Goal: Task Accomplishment & Management: Complete application form

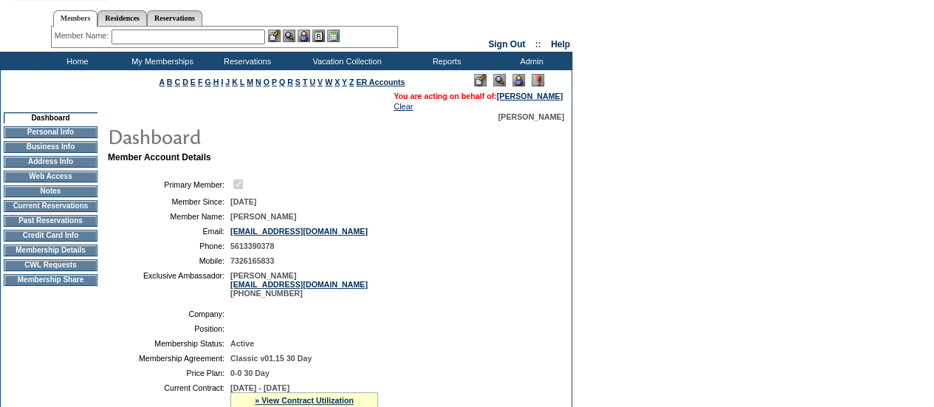
scroll to position [30, 0]
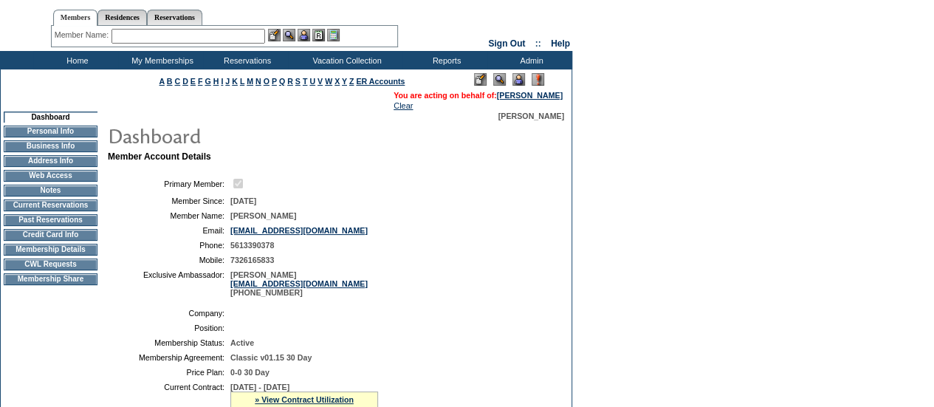
click at [40, 269] on td "CWL Requests" at bounding box center [51, 264] width 94 height 12
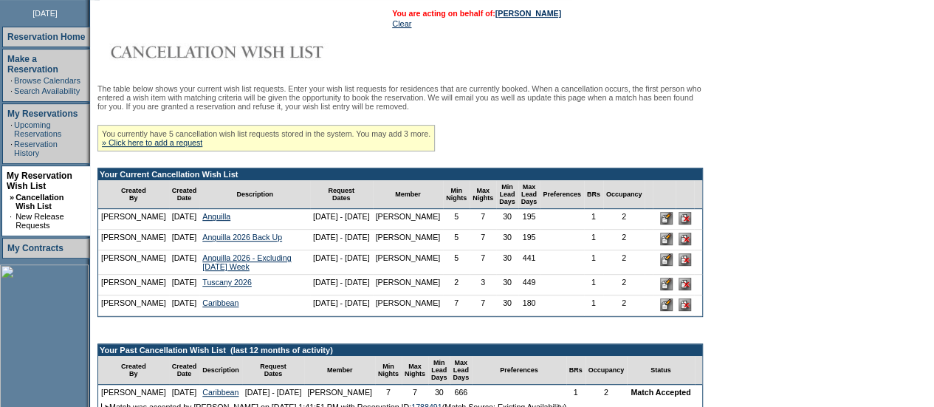
scroll to position [202, 0]
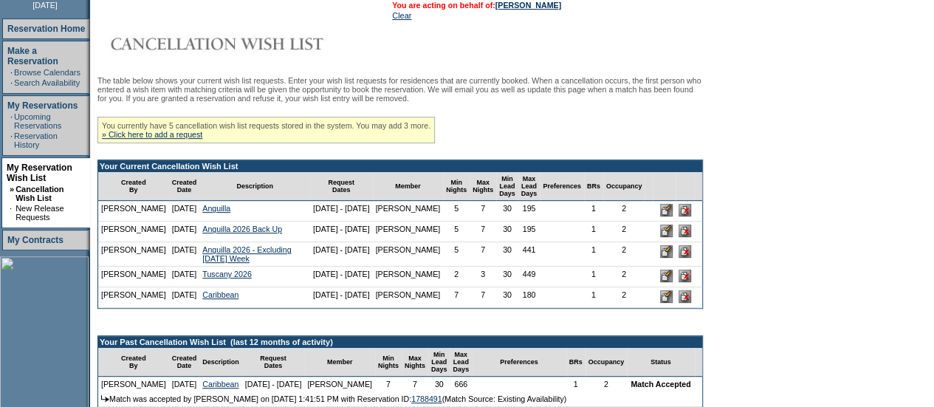
click at [672, 216] on input "image" at bounding box center [666, 210] width 13 height 13
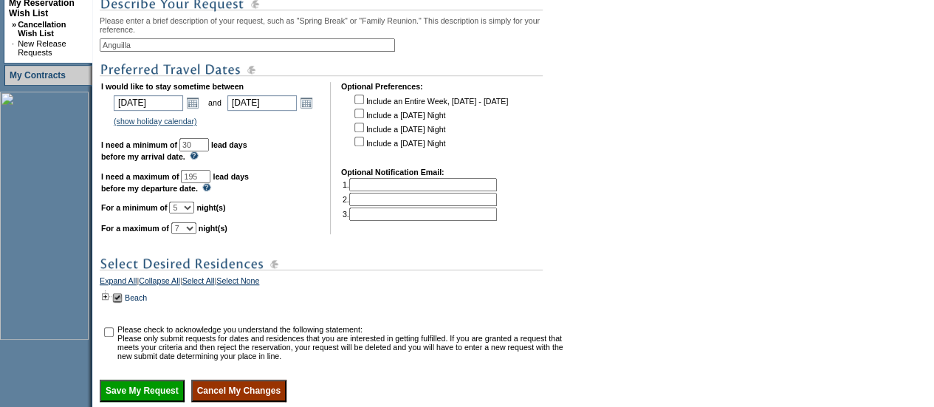
scroll to position [371, 0]
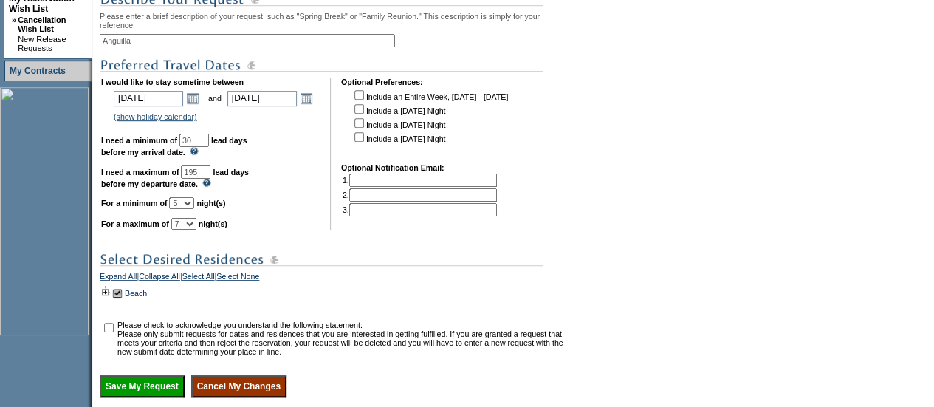
click at [194, 209] on select "1 2 3 4 5 6 7 8 9 10 11 12 13 14" at bounding box center [181, 203] width 25 height 12
select select "7"
click at [187, 209] on select "1 2 3 4 5 6 7 8 9 10 11 12 13 14" at bounding box center [181, 203] width 25 height 12
click at [311, 106] on link "Open the calendar popup." at bounding box center [306, 98] width 16 height 16
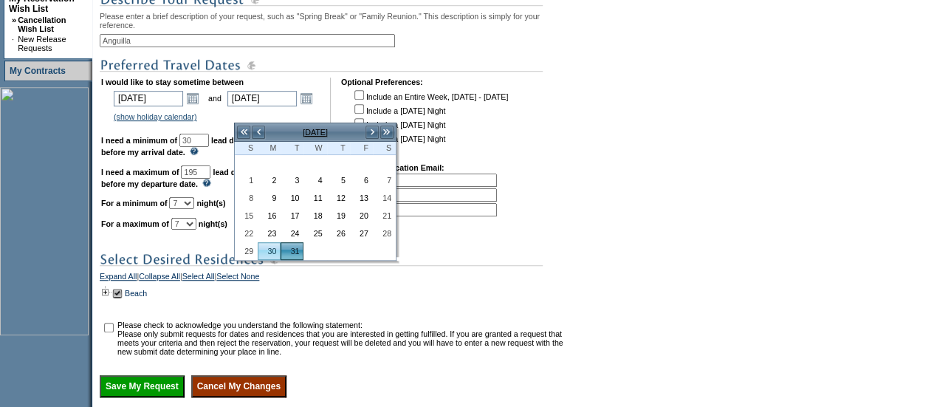
click at [274, 248] on link "30" at bounding box center [268, 251] width 21 height 16
type input "2026-03-30"
type input "3/30/2026"
type input "181"
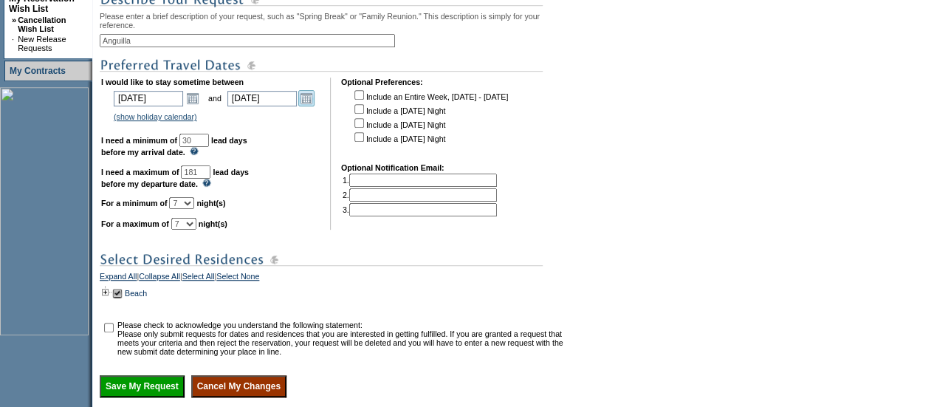
click at [314, 106] on link "Open the calendar popup." at bounding box center [306, 98] width 16 height 16
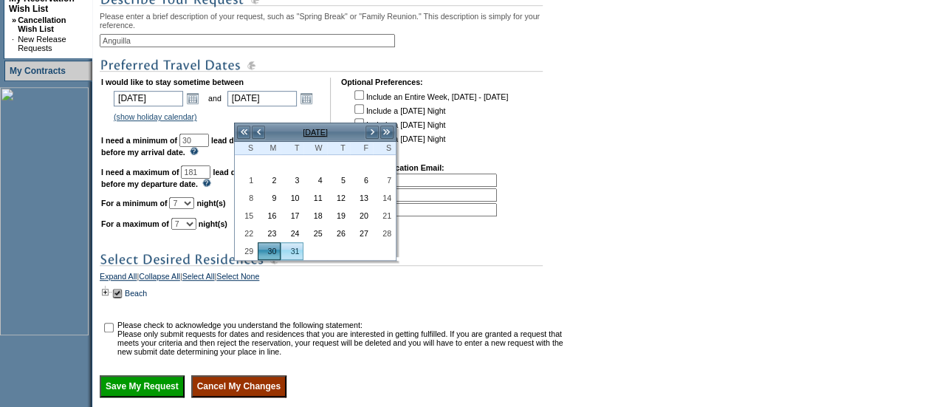
click at [292, 246] on link "31" at bounding box center [291, 251] width 21 height 16
type input "[DATE]"
type input "182"
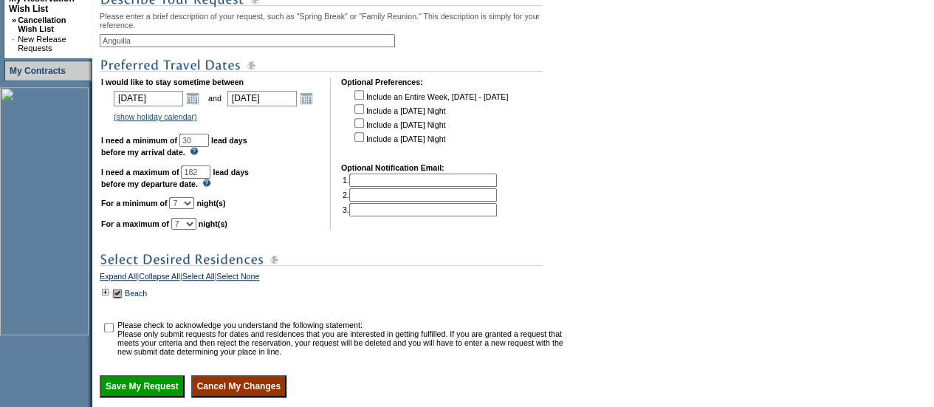
click at [303, 230] on td "I would like to stay sometime between 2026-01-01 1/1/2026 Open the calendar pop…" at bounding box center [210, 154] width 218 height 152
click at [114, 332] on input "checkbox" at bounding box center [109, 328] width 10 height 10
checkbox input "true"
click at [210, 179] on input "182" at bounding box center [196, 171] width 30 height 13
type input "180"
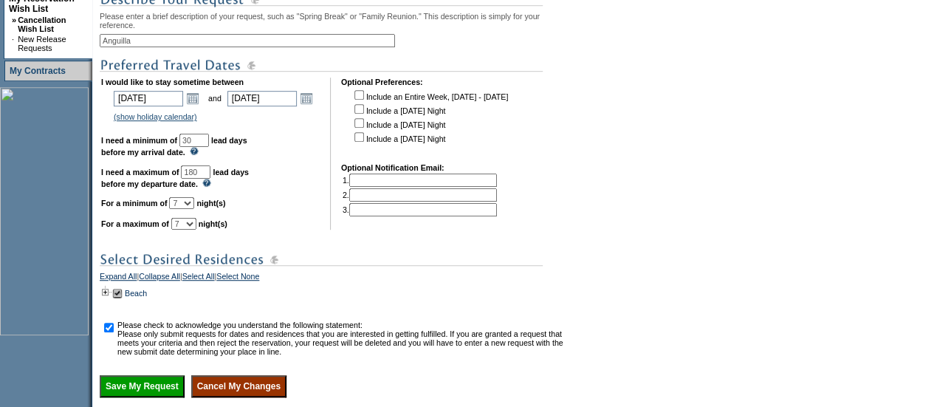
click at [316, 256] on div "Please note that for changes made to dates or property selections, you can only…" at bounding box center [334, 152] width 469 height 490
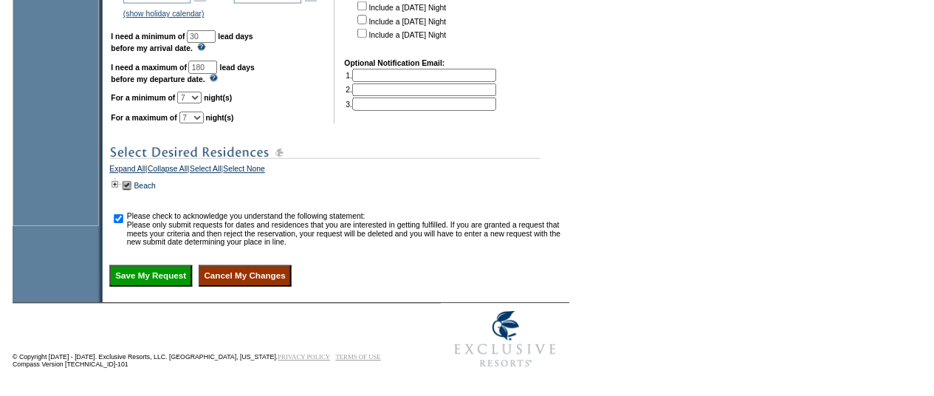
scroll to position [488, 0]
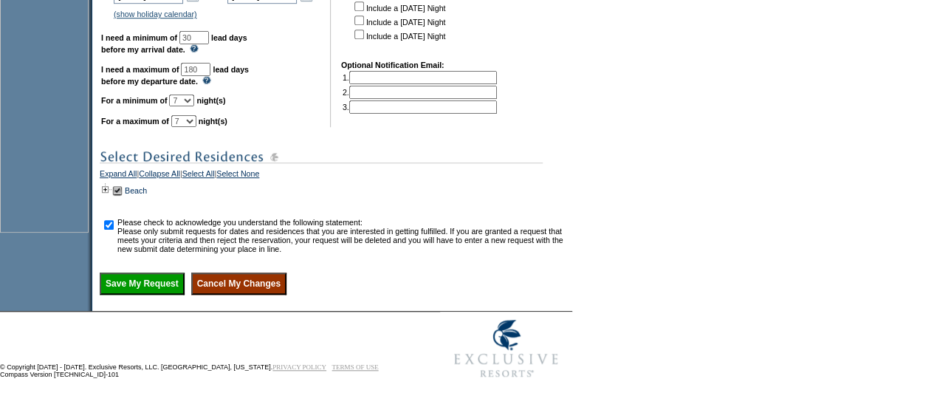
click at [159, 292] on input "Save My Request" at bounding box center [142, 283] width 85 height 22
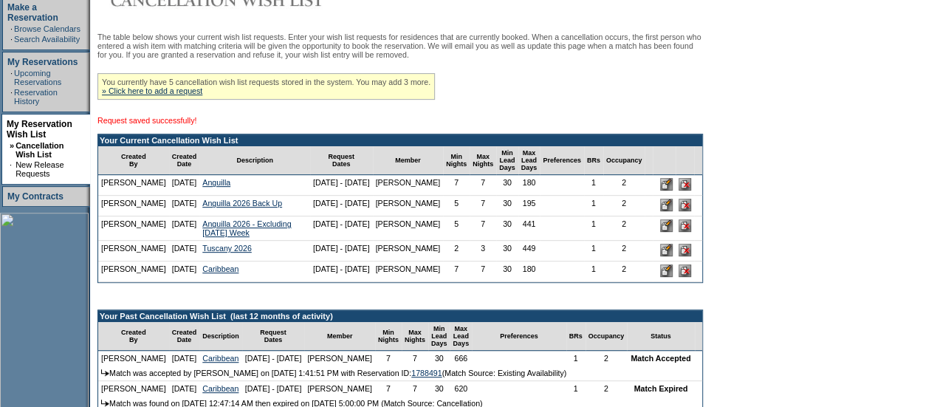
scroll to position [247, 0]
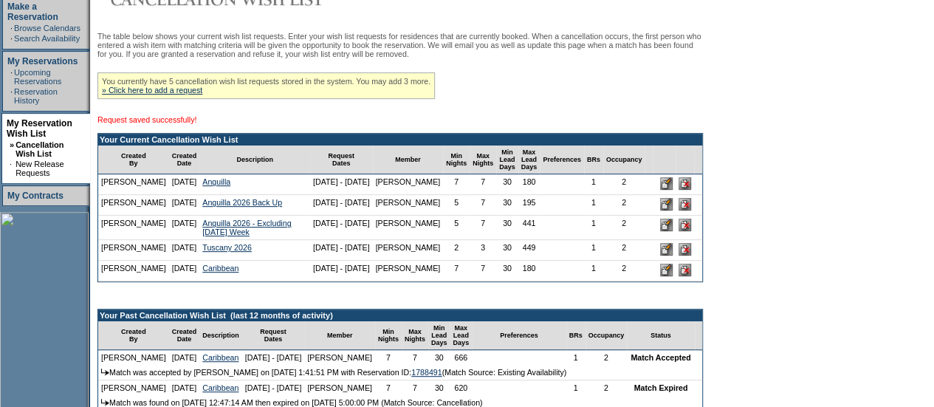
click at [672, 210] on input "image" at bounding box center [666, 204] width 13 height 13
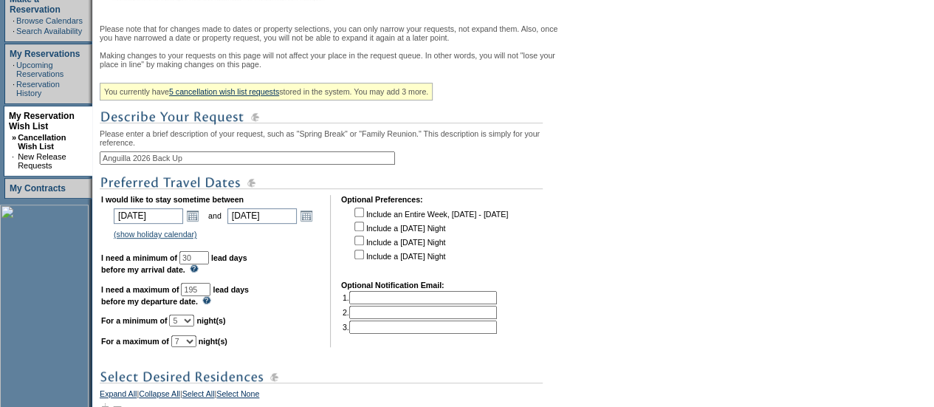
scroll to position [261, 0]
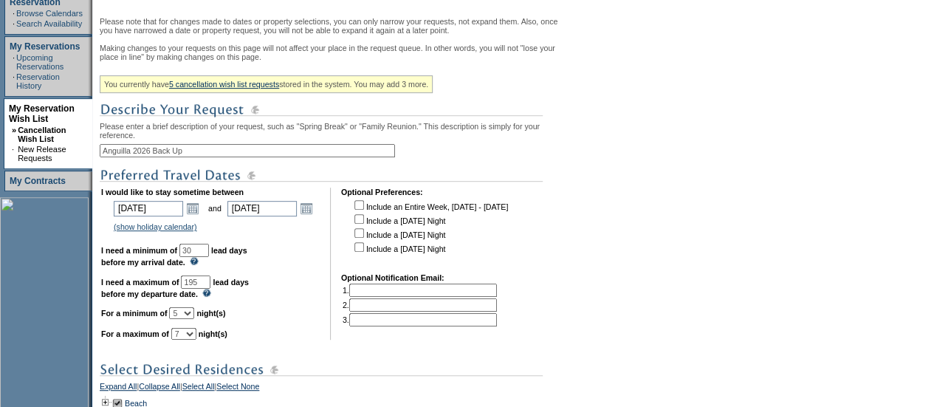
click at [194, 319] on select "1 2 3 4 5 6 7 8 9 10 11 12 13 14" at bounding box center [181, 313] width 25 height 12
select select "7"
click at [187, 319] on select "1 2 3 4 5 6 7 8 9 10 11 12 13 14" at bounding box center [181, 313] width 25 height 12
click at [210, 289] on input "195" at bounding box center [196, 281] width 30 height 13
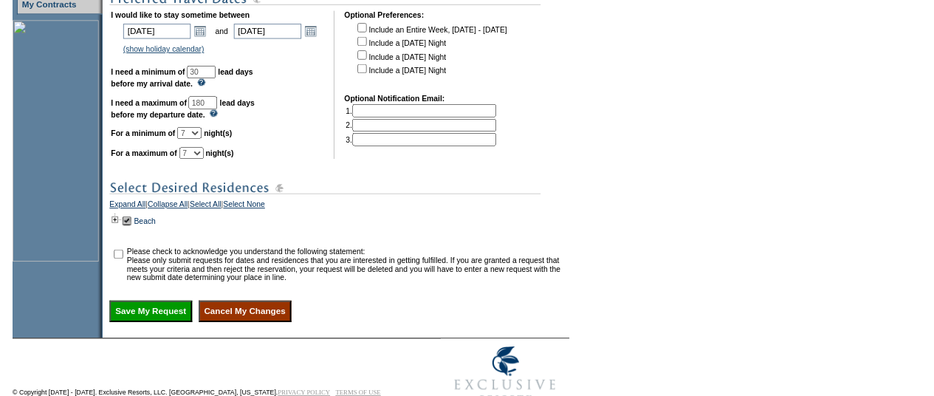
scroll to position [441, 0]
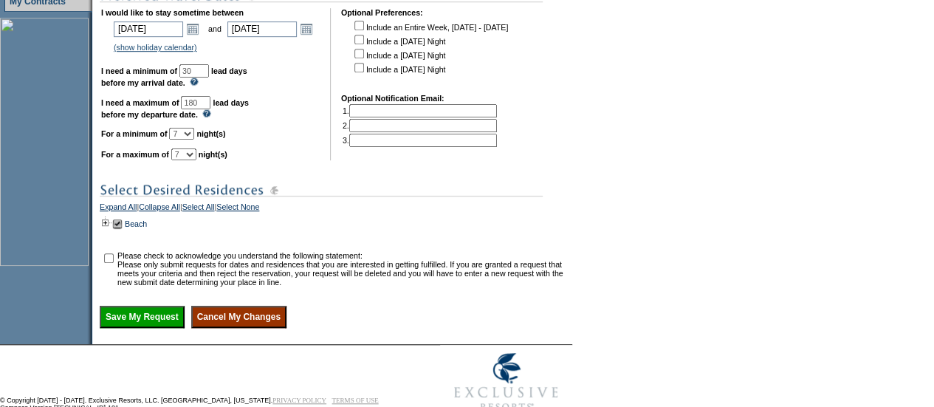
type input "180"
click at [111, 263] on input "checkbox" at bounding box center [109, 258] width 10 height 10
checkbox input "true"
click at [139, 328] on input "Save My Request" at bounding box center [142, 317] width 85 height 22
